Goal: Task Accomplishment & Management: Manage account settings

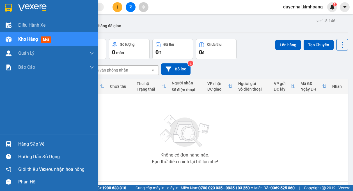
click at [26, 144] on div "Hàng sắp về" at bounding box center [56, 144] width 76 height 8
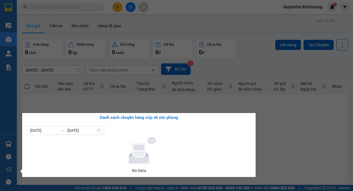
click at [299, 137] on section "Kết quả tìm kiếm ( 81 ) Bộ lọc Mã ĐH Trạng thái Món hàng Thu hộ Tổng cước Chưa …" at bounding box center [176, 95] width 353 height 191
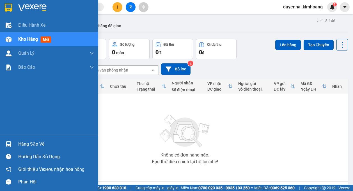
click at [23, 144] on div "Hàng sắp về" at bounding box center [56, 144] width 76 height 8
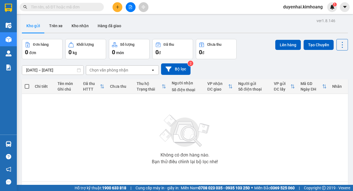
click at [308, 118] on section "Kết quả tìm kiếm ( 81 ) Bộ lọc Mã ĐH Trạng thái Món hàng Thu hộ Tổng cước Chưa …" at bounding box center [176, 95] width 353 height 191
click at [80, 28] on button "Kho nhận" at bounding box center [80, 25] width 26 height 13
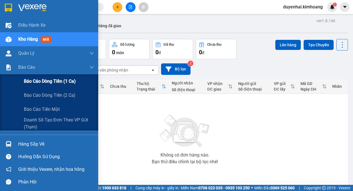
click at [41, 85] on span "Báo cáo dòng tiền (1 ca)" at bounding box center [50, 81] width 52 height 7
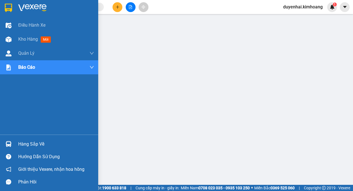
click at [30, 143] on div "Hàng sắp về" at bounding box center [56, 144] width 76 height 8
click at [31, 38] on span "Kho hàng" at bounding box center [28, 38] width 20 height 5
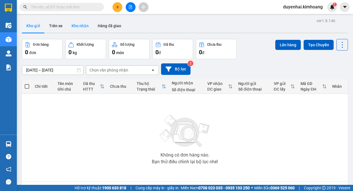
click at [77, 27] on button "Kho nhận" at bounding box center [80, 25] width 26 height 13
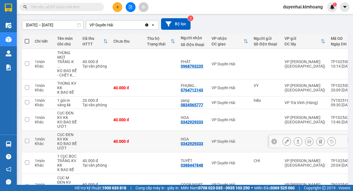
scroll to position [56, 0]
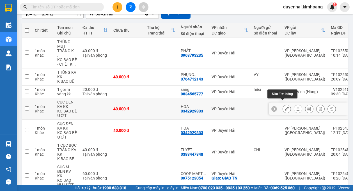
click at [285, 107] on icon at bounding box center [287, 109] width 4 height 4
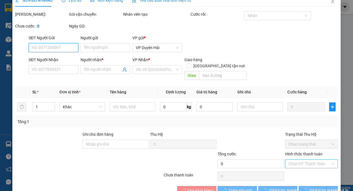
type input "0342929333"
type input "HOA"
type input "40.000"
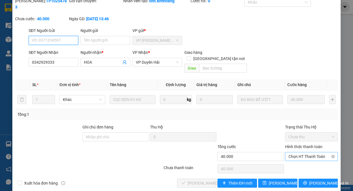
scroll to position [24, 0]
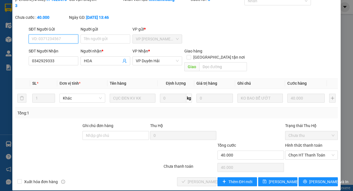
drag, startPoint x: 294, startPoint y: 151, endPoint x: 294, endPoint y: 154, distance: 3.7
click at [294, 152] on span "Chọn HT Thanh Toán" at bounding box center [311, 155] width 46 height 8
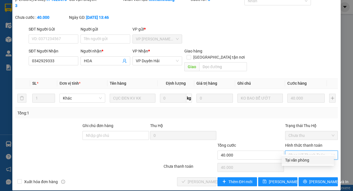
drag, startPoint x: 294, startPoint y: 154, endPoint x: 280, endPoint y: 162, distance: 15.6
click at [297, 160] on div "Tại văn phòng" at bounding box center [307, 160] width 45 height 6
type input "0"
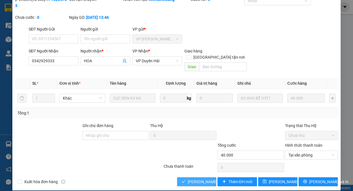
click at [206, 179] on span "Lưu và Giao hàng" at bounding box center [215, 182] width 54 height 6
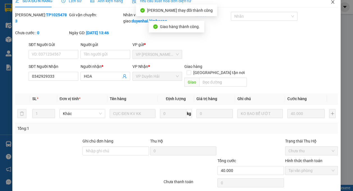
scroll to position [0, 0]
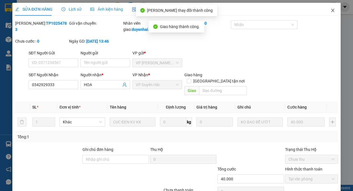
click at [331, 10] on icon "close" at bounding box center [332, 10] width 3 height 3
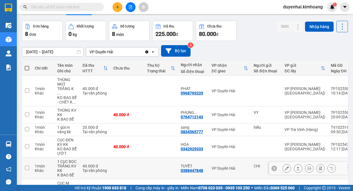
scroll to position [28, 0]
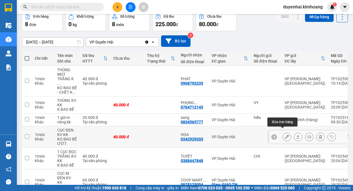
click at [283, 132] on button at bounding box center [287, 137] width 8 height 10
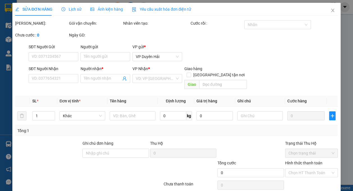
type input "0342929333"
type input "HOA"
type input "40.000"
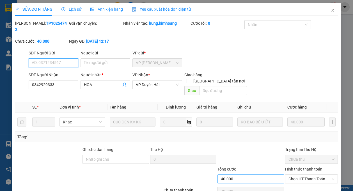
scroll to position [24, 0]
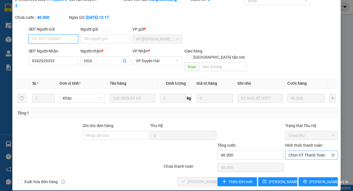
click at [289, 152] on span "Chọn HT Thanh Toán" at bounding box center [311, 155] width 46 height 8
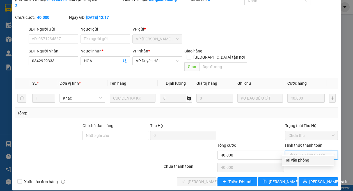
click at [290, 163] on div "Tại văn phòng" at bounding box center [308, 160] width 52 height 9
type input "0"
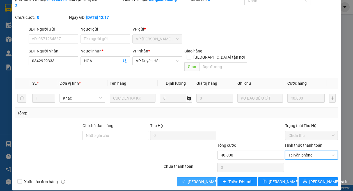
click at [199, 179] on span "Lưu và Giao hàng" at bounding box center [215, 182] width 54 height 6
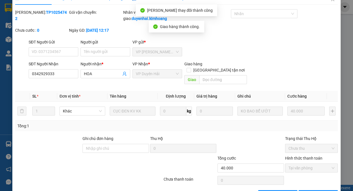
scroll to position [0, 0]
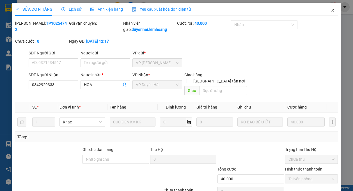
click at [330, 10] on icon "close" at bounding box center [332, 10] width 4 height 4
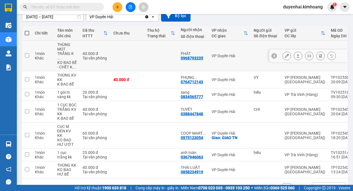
scroll to position [63, 0]
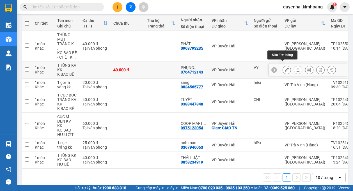
click at [285, 68] on icon at bounding box center [287, 70] width 4 height 4
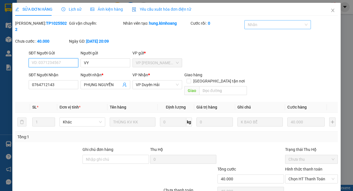
type input "VY"
type input "0764712143"
type input "PHỤNG NGUYỄN"
type input "40.000"
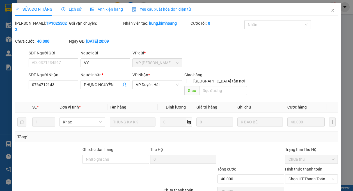
click at [65, 10] on span "Lịch sử" at bounding box center [71, 9] width 20 height 4
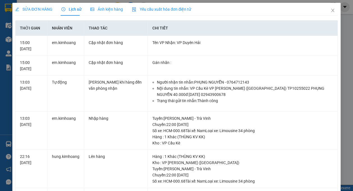
click at [46, 10] on span "SỬA ĐƠN HÀNG" at bounding box center [33, 9] width 37 height 4
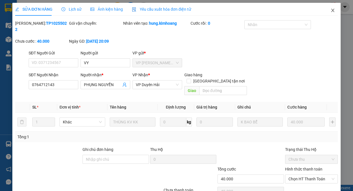
click at [331, 12] on icon "close" at bounding box center [332, 10] width 3 height 3
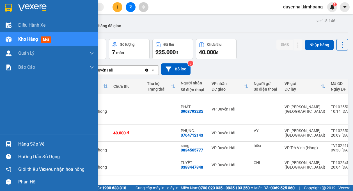
click at [24, 144] on div "Hàng sắp về" at bounding box center [56, 144] width 76 height 8
click at [9, 108] on div "Điều hành xe Kho hàng mới Quản Lý Quản lý chuyến Quản lý khách hàng mới Báo cáo…" at bounding box center [49, 95] width 98 height 191
